Goal: Find specific page/section: Find specific page/section

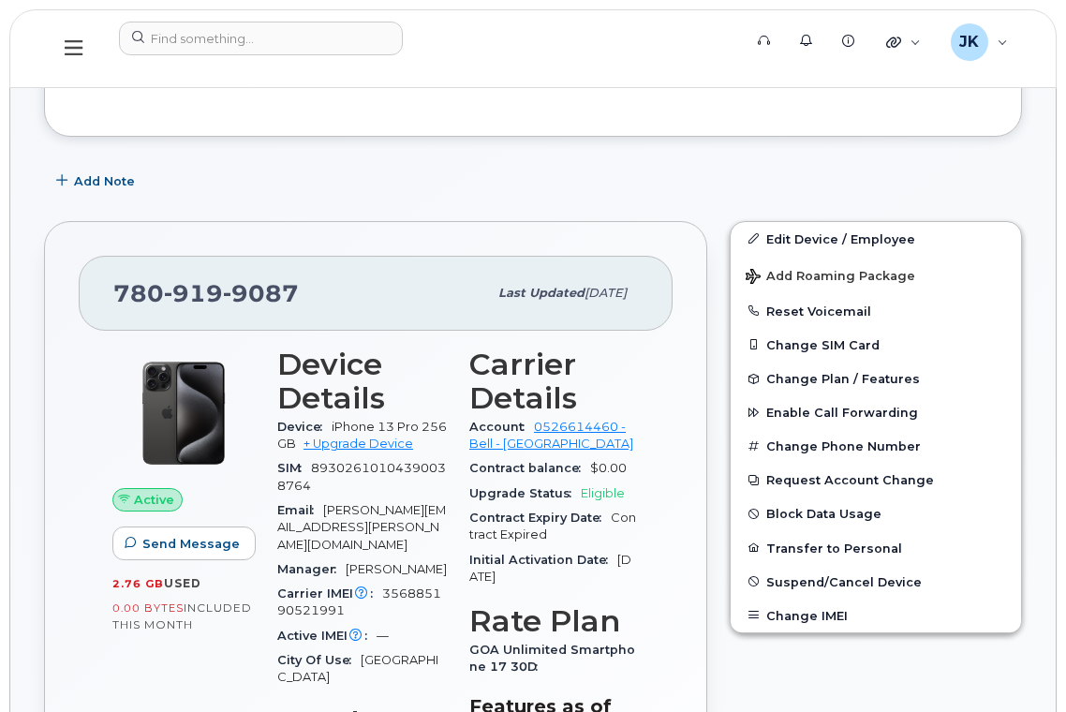
scroll to position [375, 0]
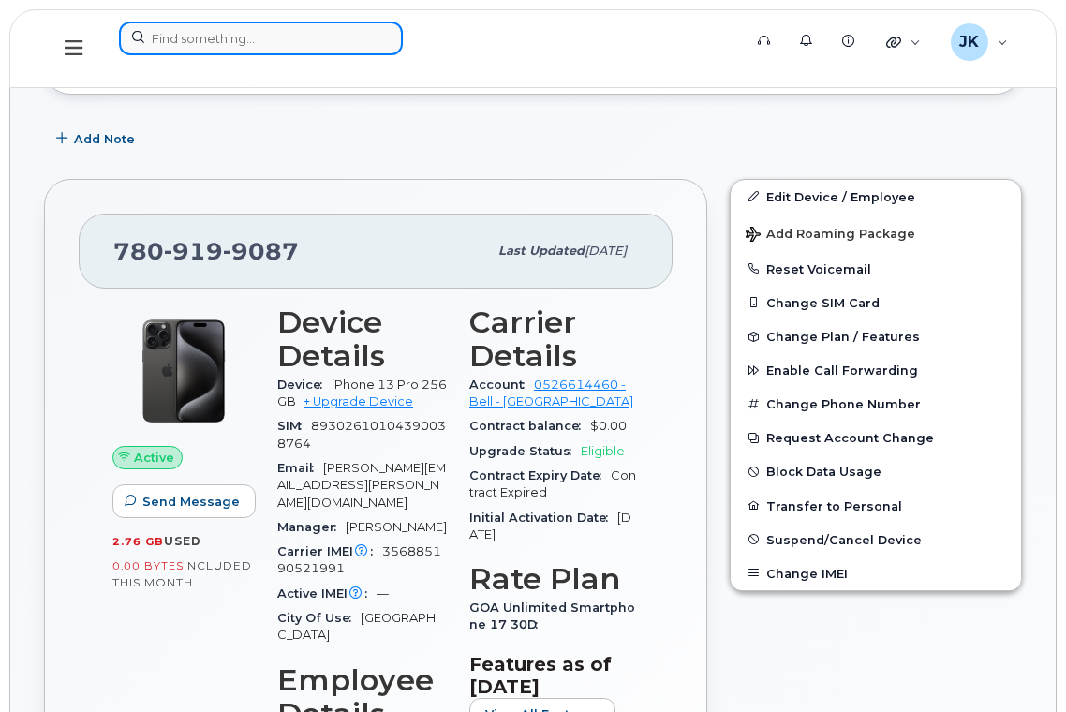
click at [270, 42] on input at bounding box center [261, 39] width 284 height 34
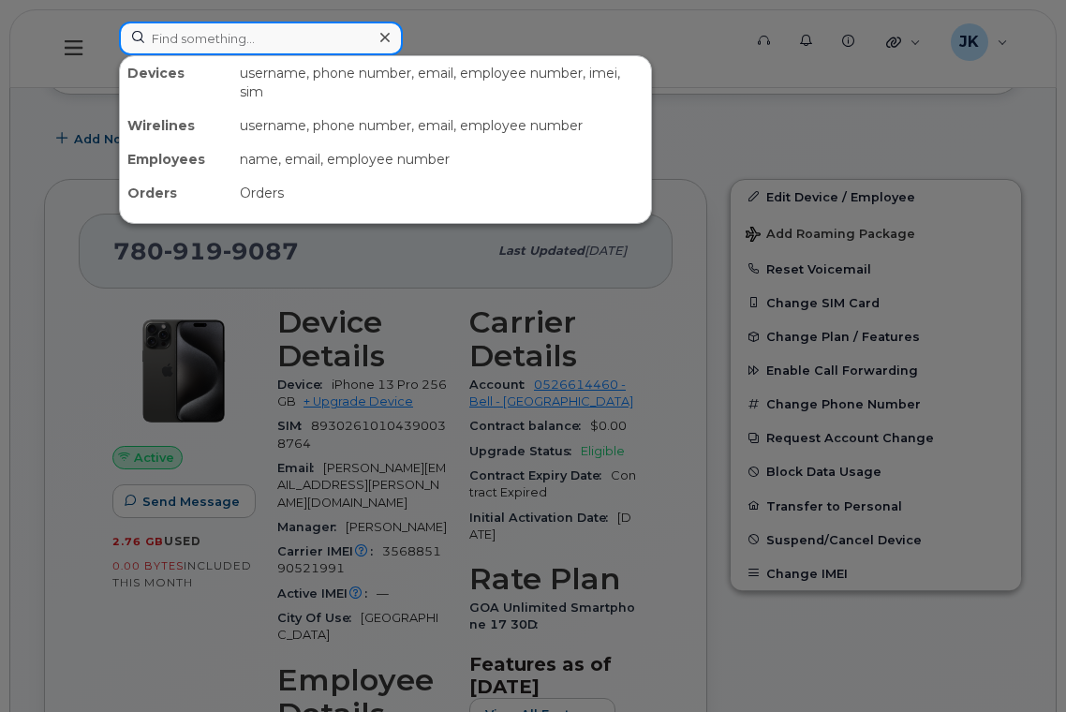
paste input "[PERSON_NAME]"
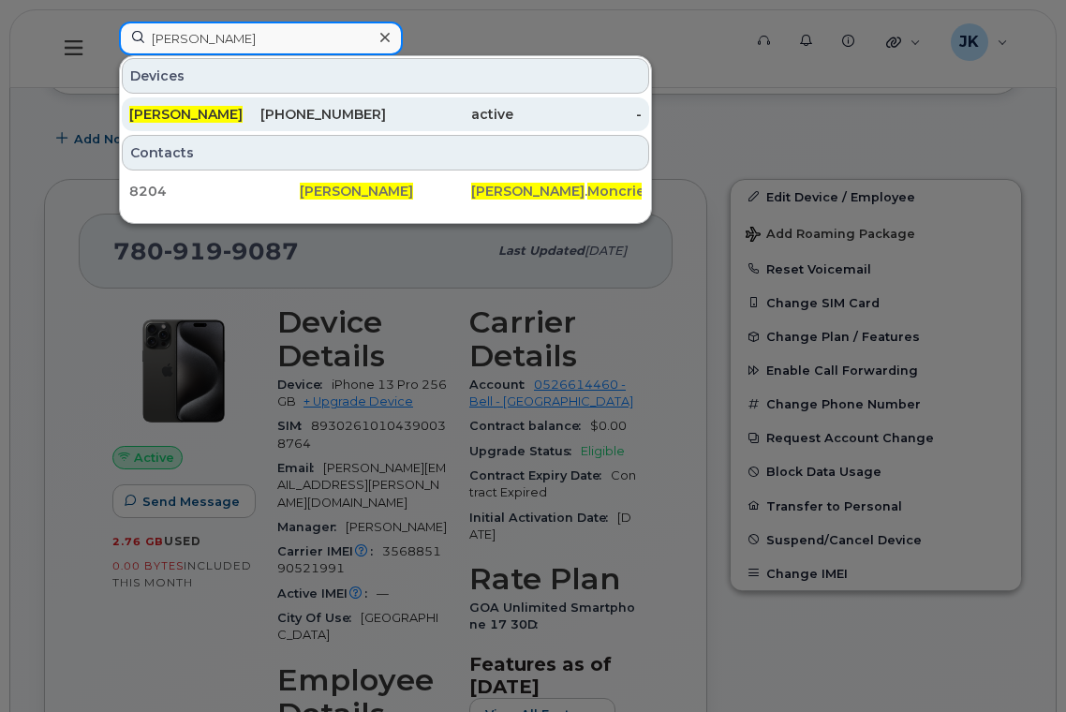
type input "[PERSON_NAME]"
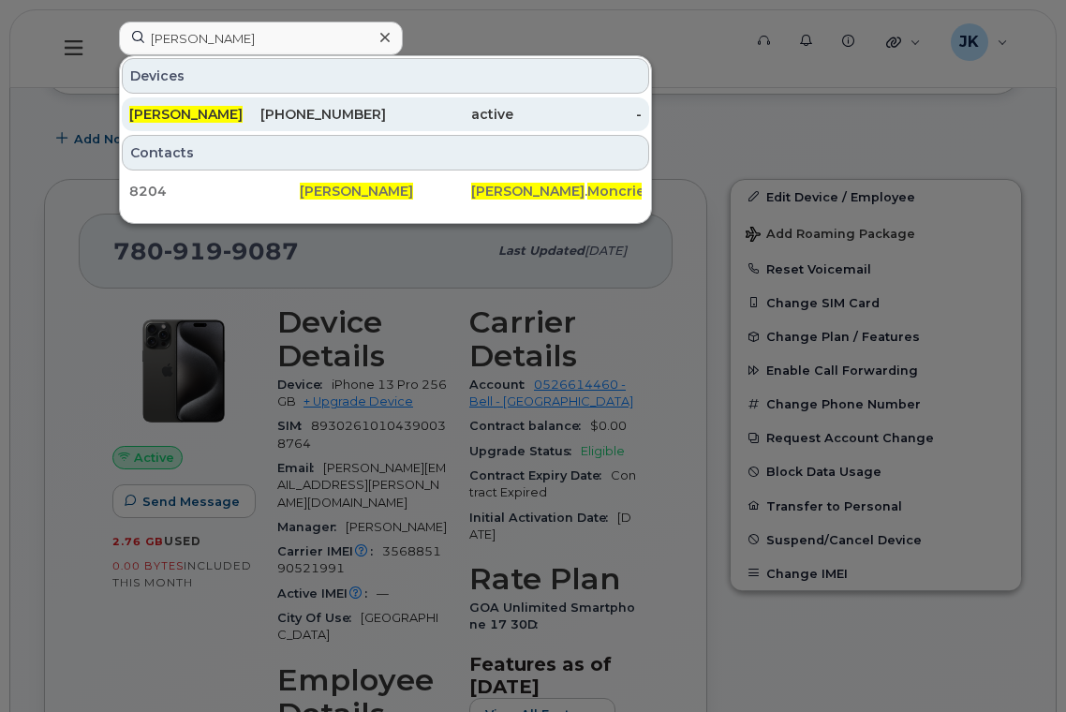
click at [175, 111] on span "[PERSON_NAME]" at bounding box center [185, 114] width 113 height 17
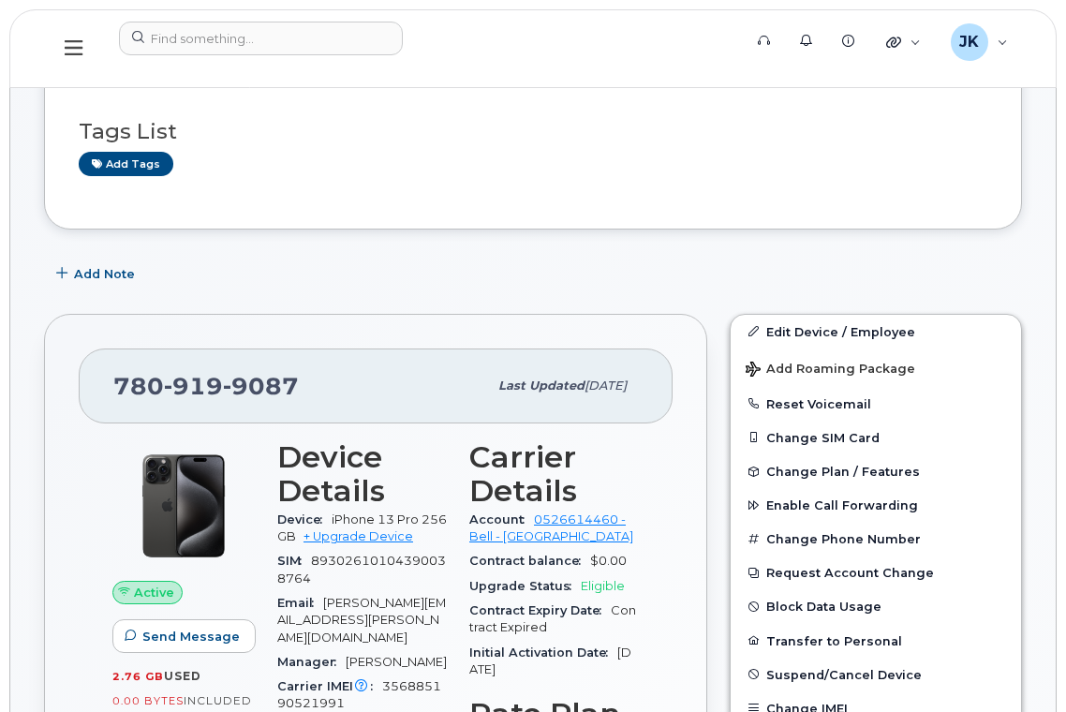
scroll to position [375, 0]
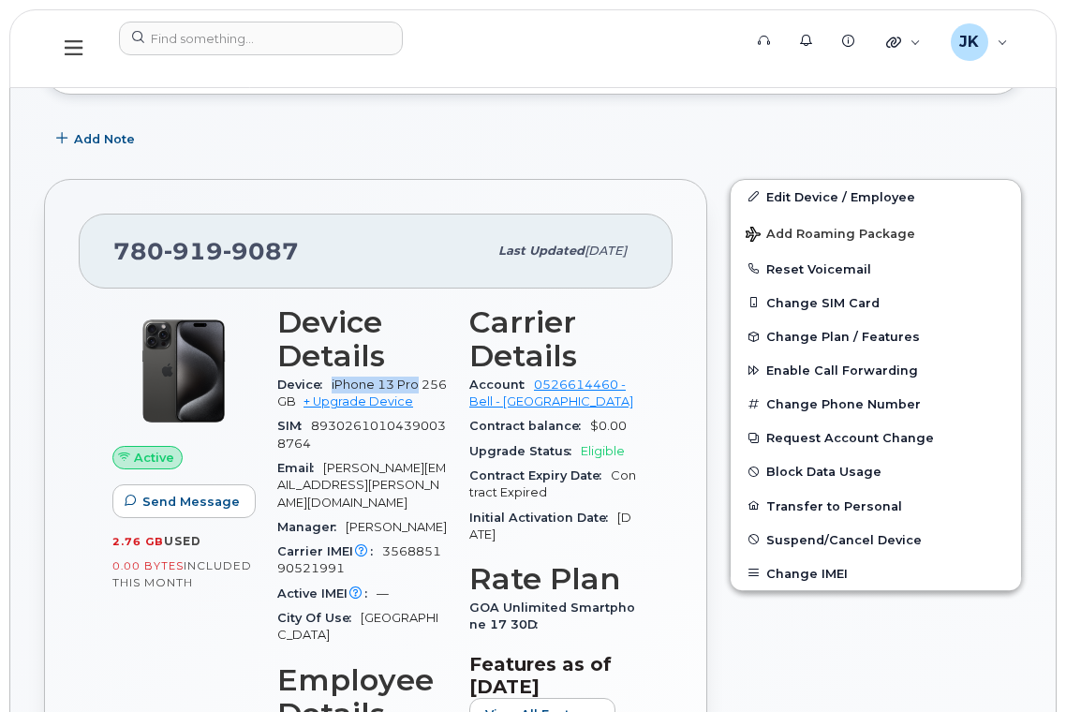
drag, startPoint x: 331, startPoint y: 384, endPoint x: 417, endPoint y: 379, distance: 86.4
click at [417, 379] on div "Device iPhone 13 Pro 256GB + Upgrade Device" at bounding box center [362, 394] width 170 height 42
copy span "iPhone 13 Pro"
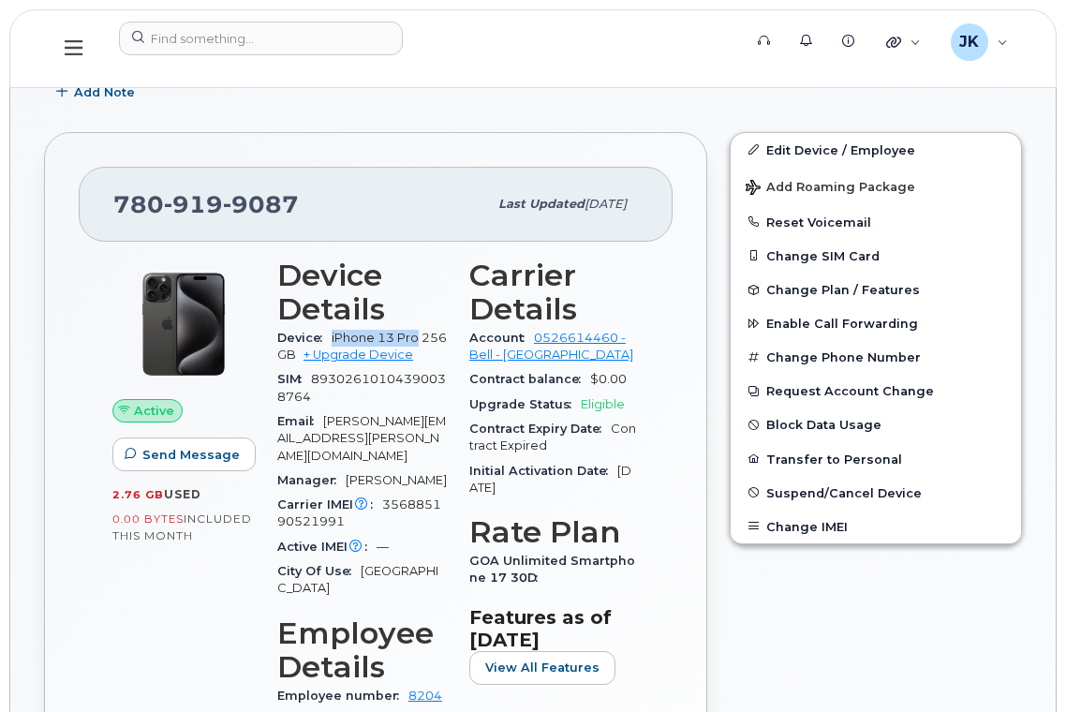
scroll to position [499, 0]
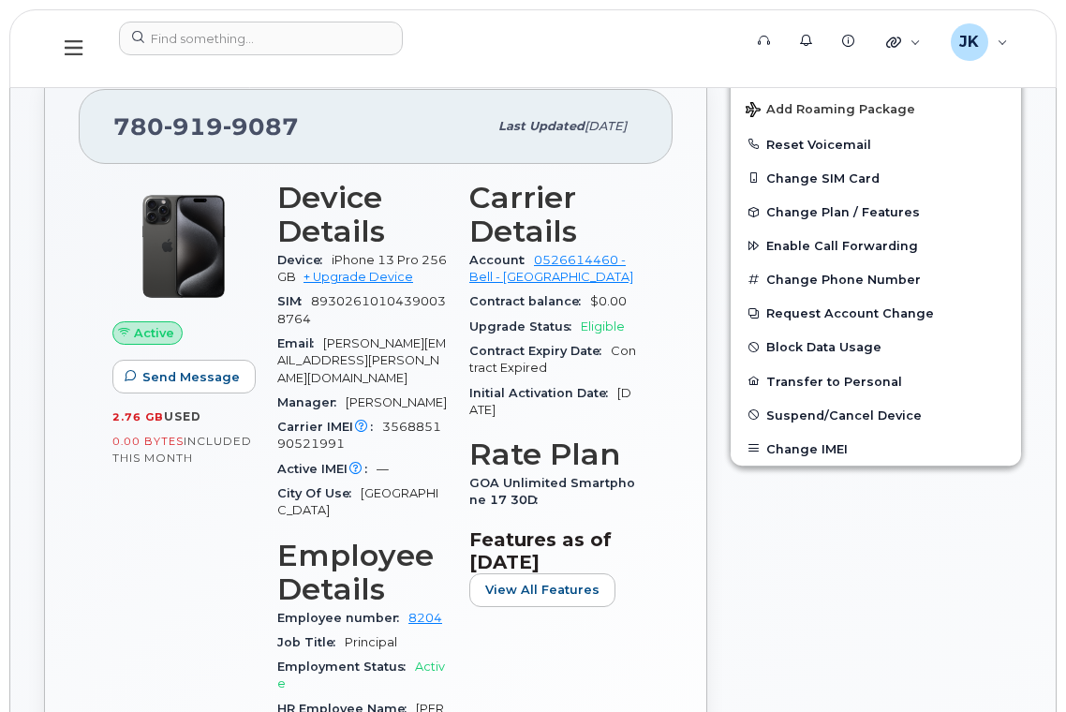
click at [408, 420] on span "356885190521991" at bounding box center [359, 435] width 164 height 31
copy span "356885190521991"
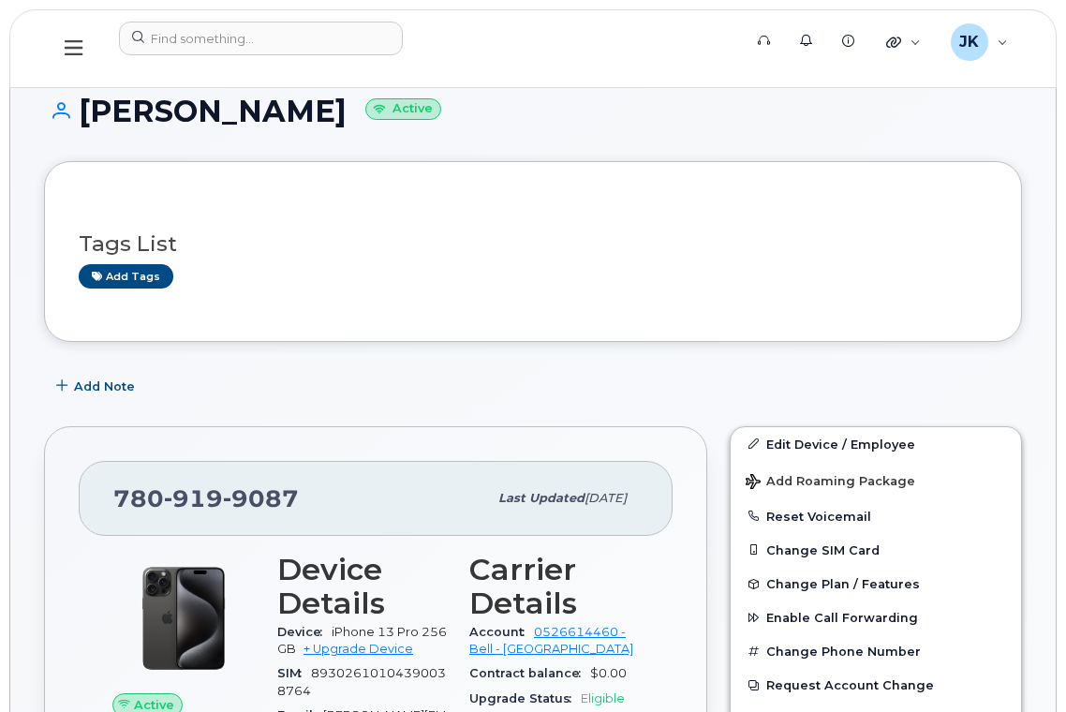
scroll to position [0, 0]
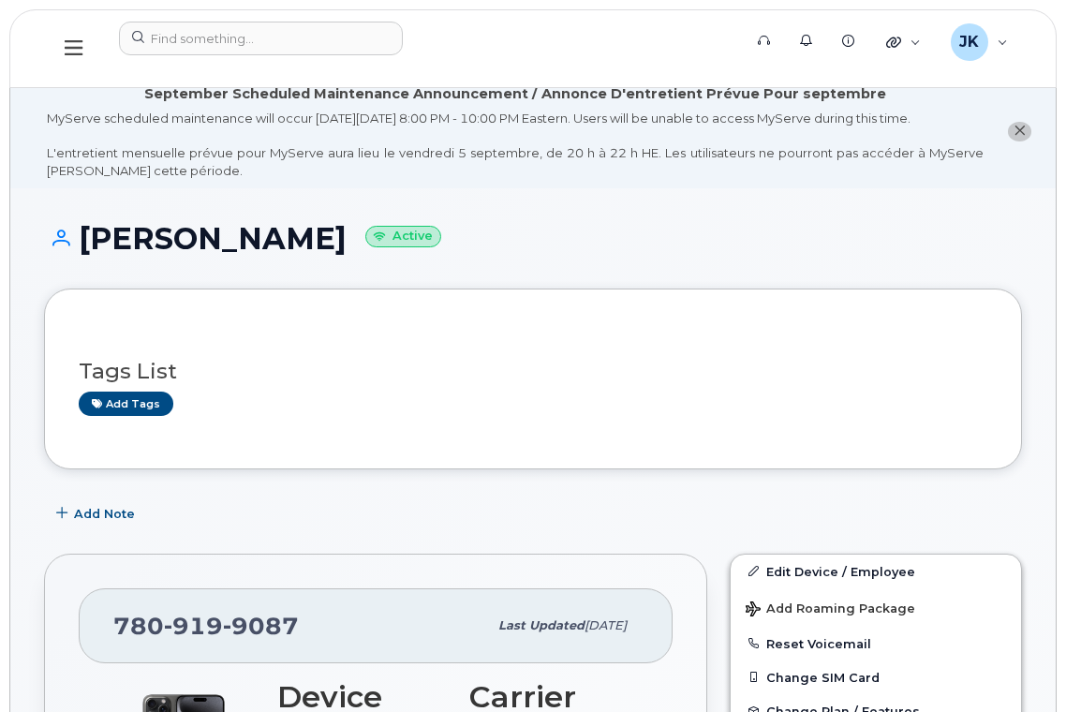
drag, startPoint x: 87, startPoint y: 236, endPoint x: 353, endPoint y: 229, distance: 266.2
click at [353, 229] on h1 "[PERSON_NAME] Active" at bounding box center [533, 238] width 978 height 33
